Goal: Task Accomplishment & Management: Complete application form

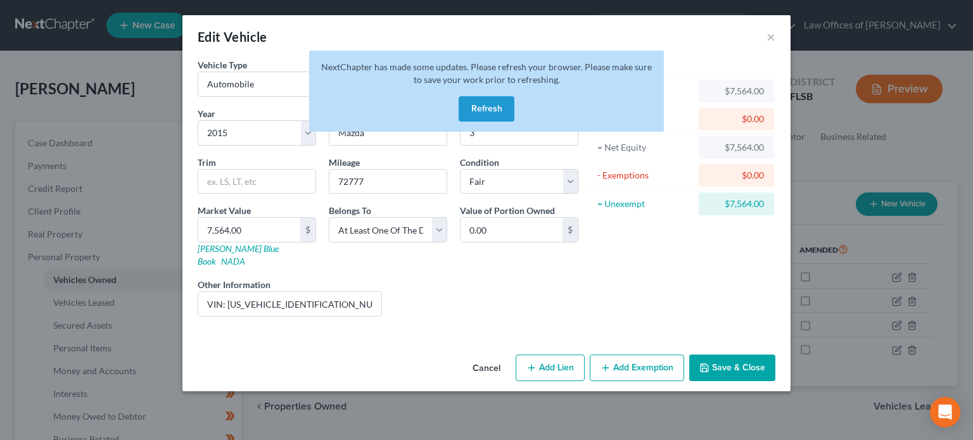
select select "0"
select select "11"
select select "3"
click at [767, 35] on button "×" at bounding box center [770, 36] width 9 height 15
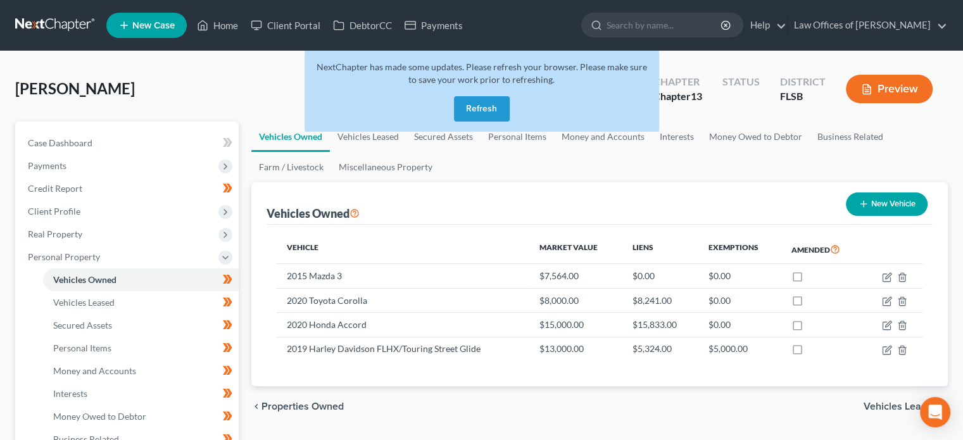
click at [47, 20] on link at bounding box center [55, 25] width 81 height 23
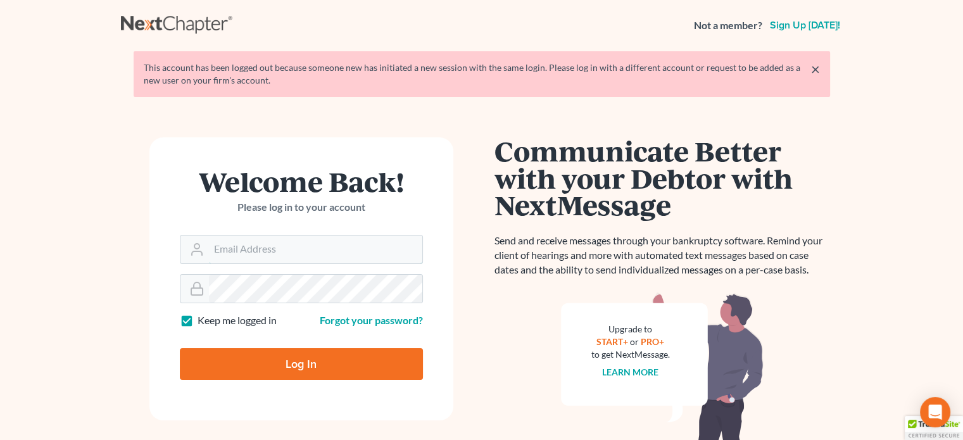
type input "[EMAIL_ADDRESS][DOMAIN_NAME]"
click at [324, 367] on input "Log In" at bounding box center [301, 364] width 243 height 32
type input "Thinking..."
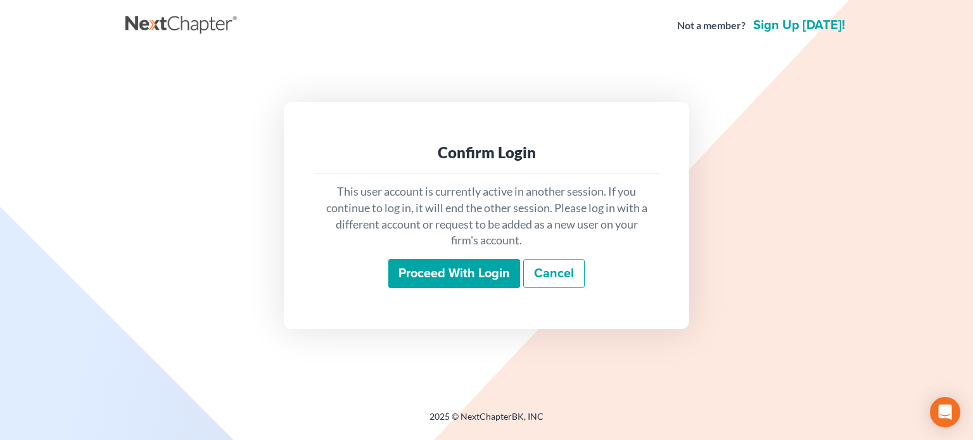
click at [431, 273] on input "Proceed with login" at bounding box center [454, 273] width 132 height 29
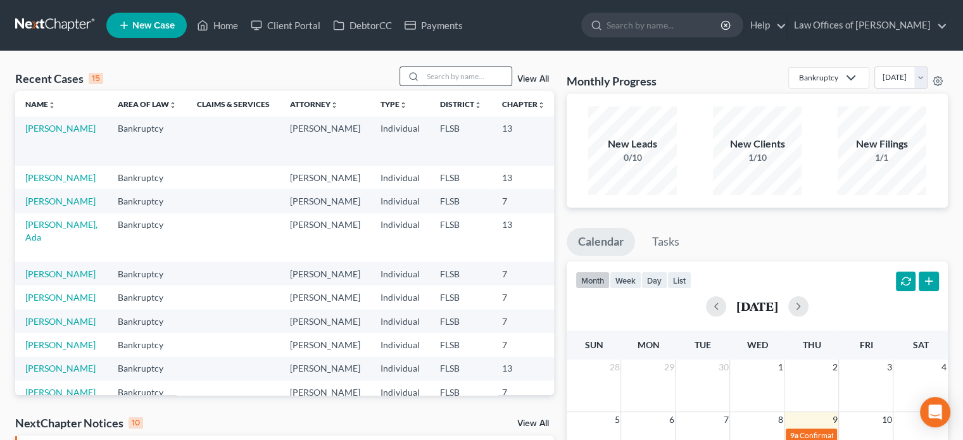
click at [449, 75] on input "search" at bounding box center [467, 76] width 89 height 18
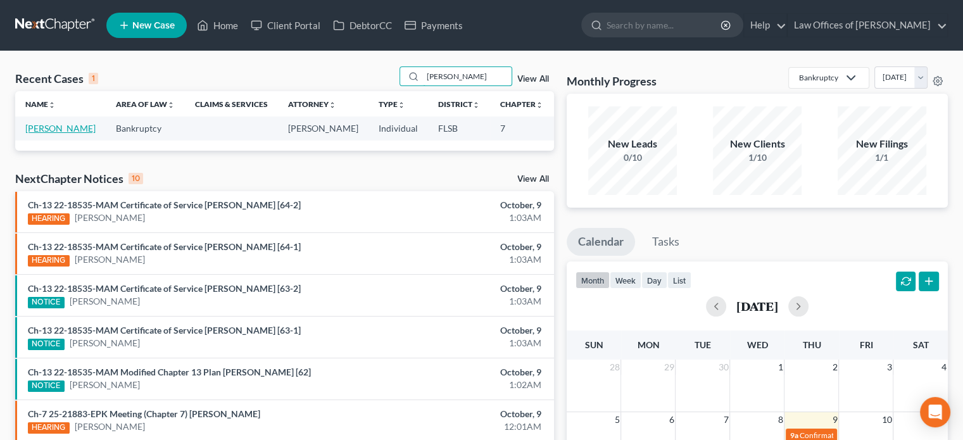
type input "[PERSON_NAME]"
click at [46, 130] on link "[PERSON_NAME]" at bounding box center [60, 128] width 70 height 11
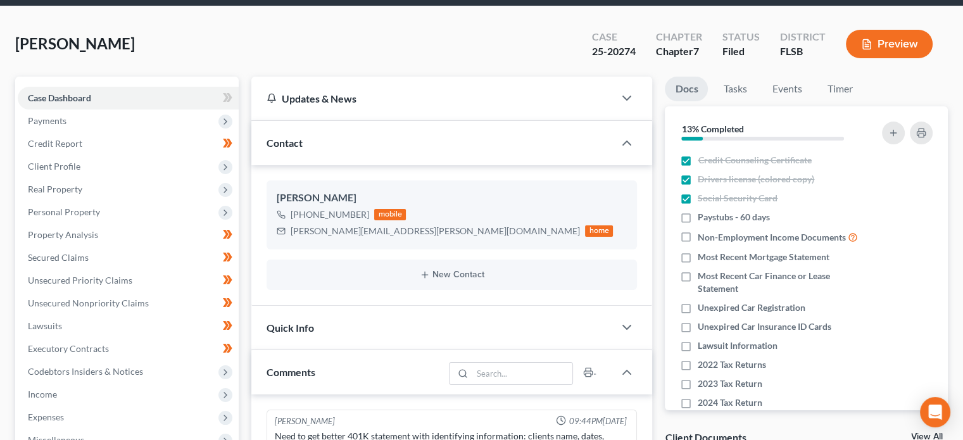
scroll to position [46, 0]
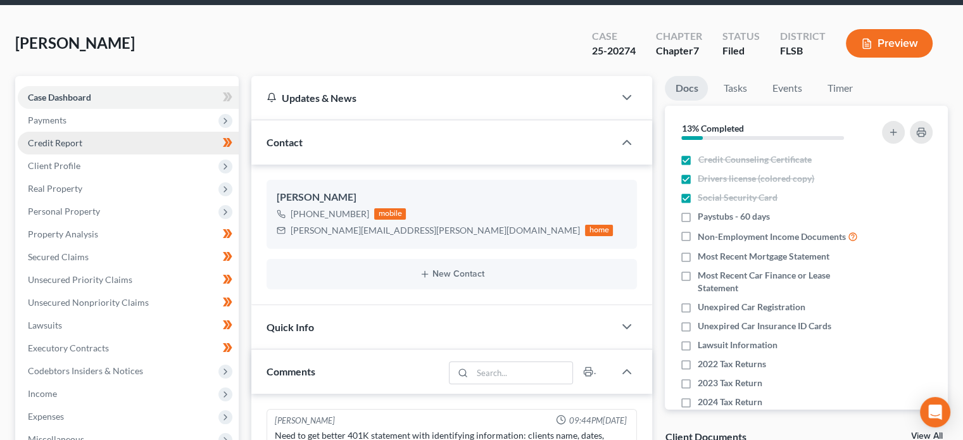
click at [137, 144] on link "Credit Report" at bounding box center [128, 143] width 221 height 23
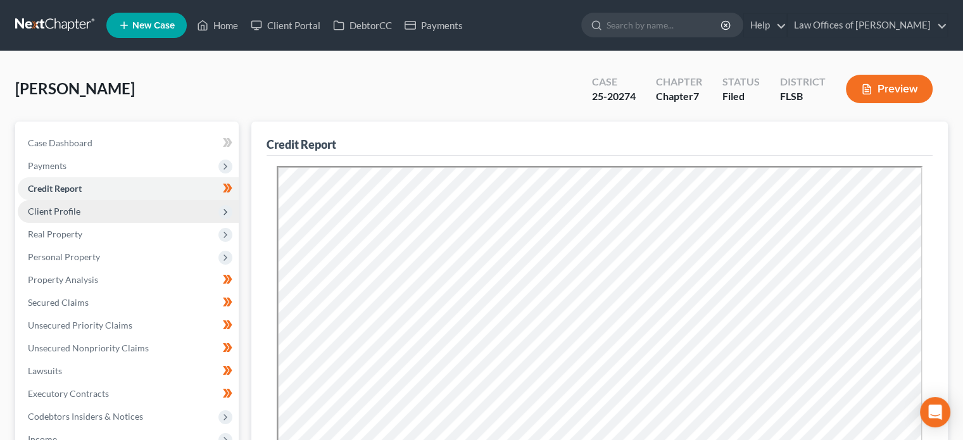
click at [156, 209] on span "Client Profile" at bounding box center [128, 211] width 221 height 23
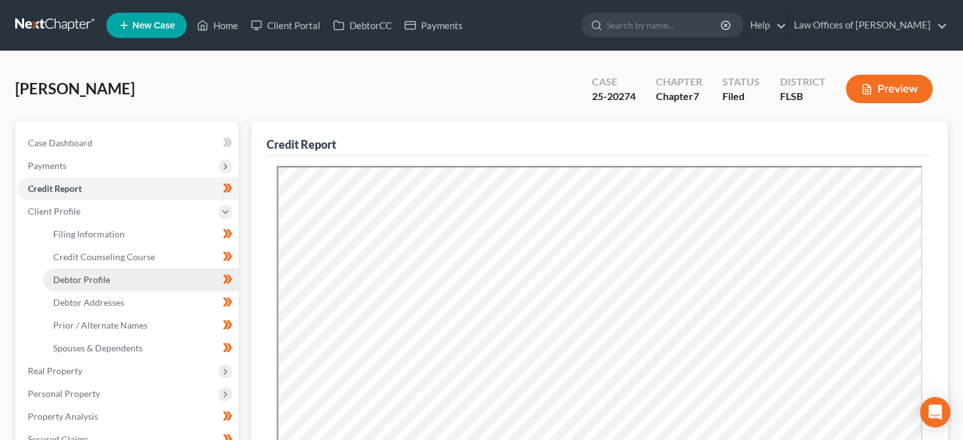
click at [147, 273] on link "Debtor Profile" at bounding box center [141, 279] width 196 height 23
select select "1"
select select "2"
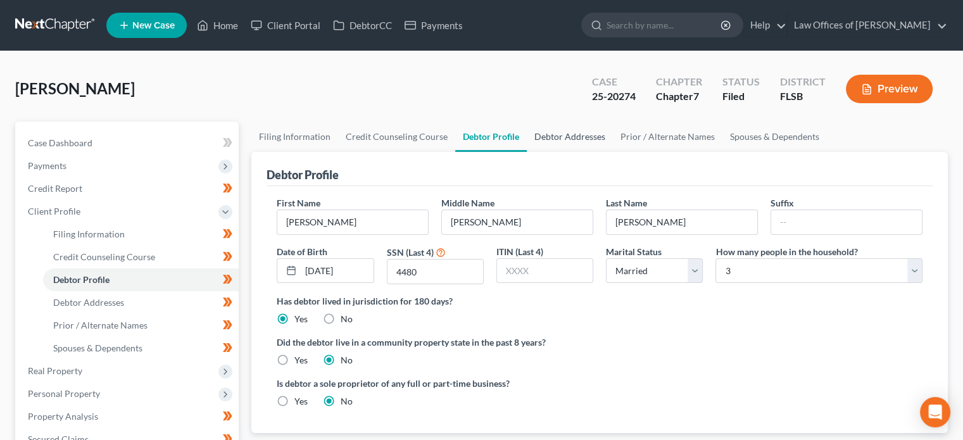
click at [560, 141] on link "Debtor Addresses" at bounding box center [570, 137] width 86 height 30
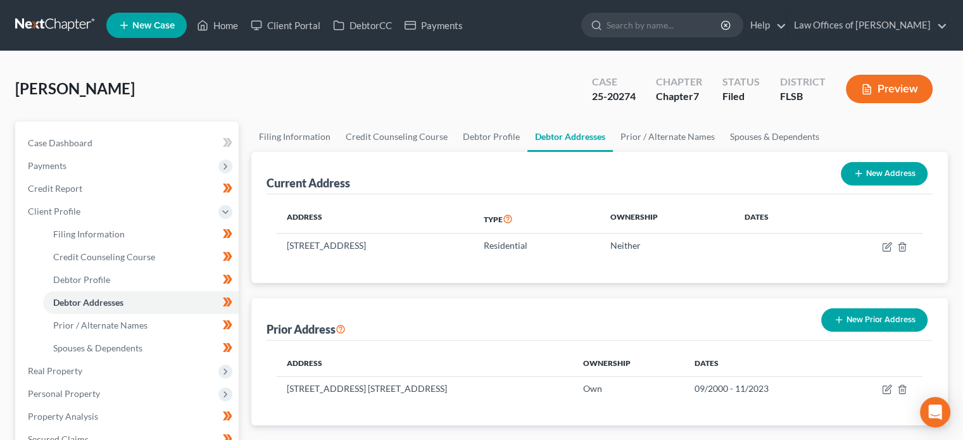
click at [224, 105] on div "[PERSON_NAME] Upgraded Case 25-20274 Chapter Chapter 7 Status [GEOGRAPHIC_DATA]…" at bounding box center [481, 93] width 933 height 55
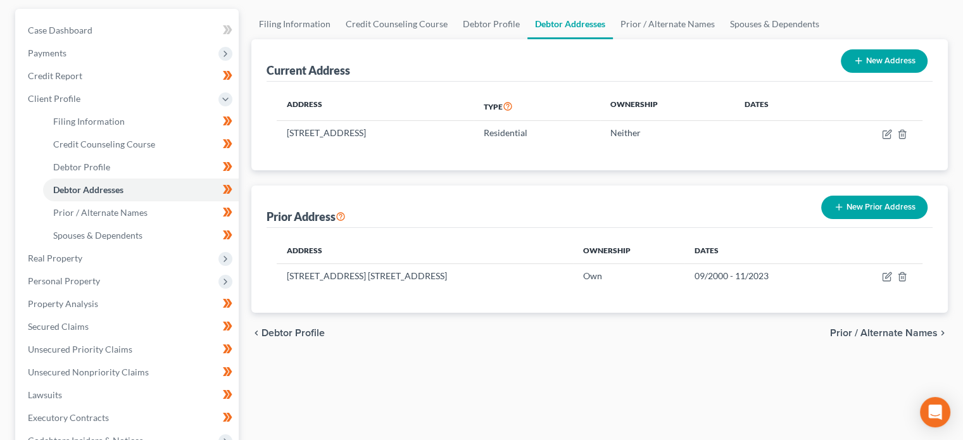
scroll to position [113, 0]
click at [384, 343] on div "chevron_left Debtor Profile Prior / Alternate Names chevron_right" at bounding box center [599, 332] width 697 height 41
